Goal: Navigation & Orientation: Find specific page/section

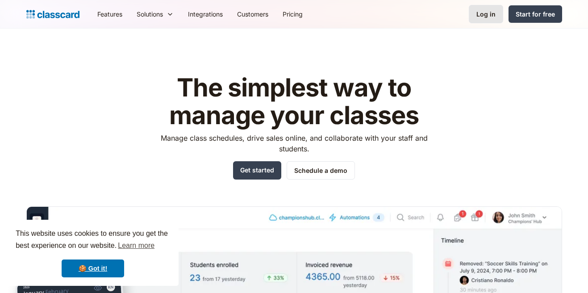
click at [489, 8] on link "Log in" at bounding box center [486, 14] width 34 height 18
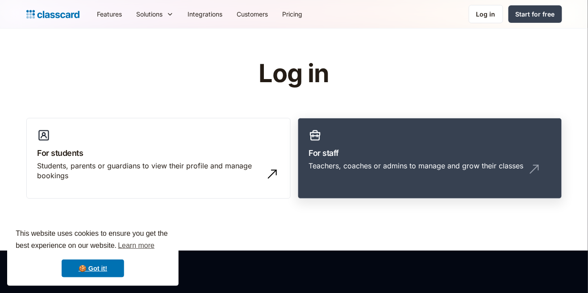
click at [499, 155] on h3 "For staff" at bounding box center [430, 153] width 242 height 12
